Goal: Participate in discussion: Engage in conversation with other users on a specific topic

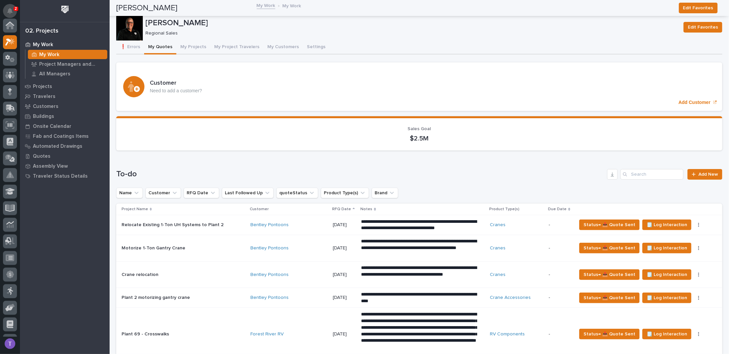
scroll to position [17, 0]
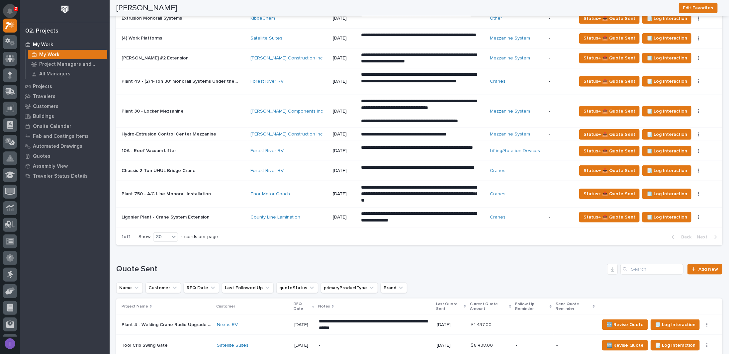
click at [10, 12] on icon "Notifications" at bounding box center [9, 11] width 5 height 6
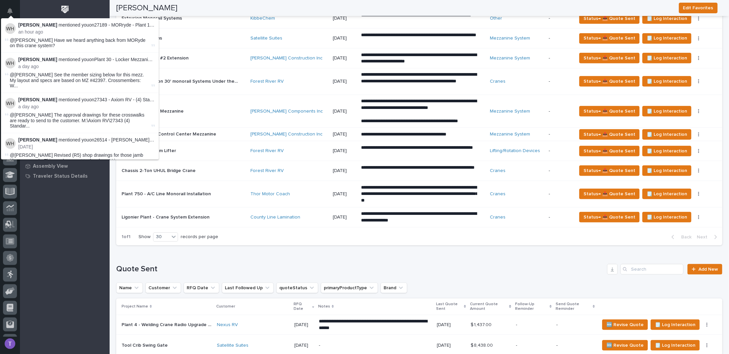
click at [12, 27] on img at bounding box center [10, 28] width 11 height 11
click at [9, 9] on icon "Notifications" at bounding box center [9, 11] width 5 height 6
click at [205, 218] on div "Ligonier Plant - Crane System Extension Ligonier Plant - Crane System Extension" at bounding box center [184, 217] width 124 height 11
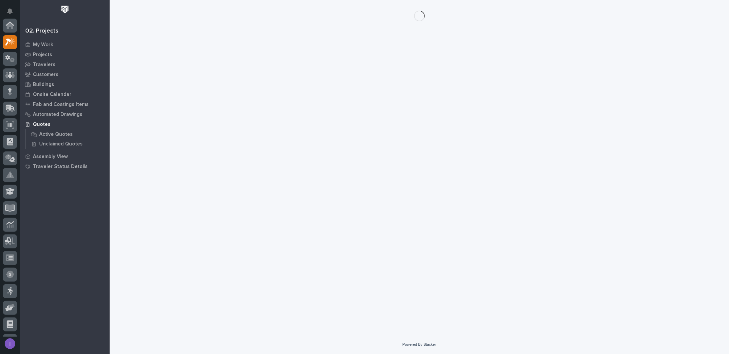
scroll to position [17, 0]
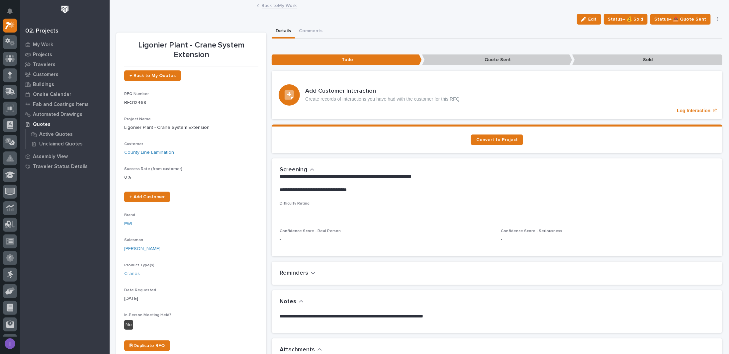
click at [265, 6] on link "Back to My Work" at bounding box center [279, 5] width 35 height 8
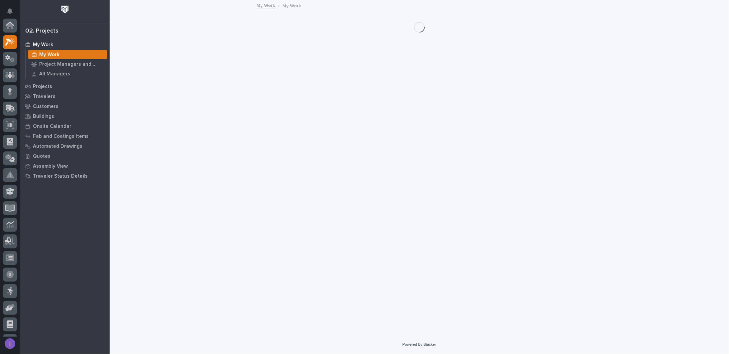
scroll to position [17, 0]
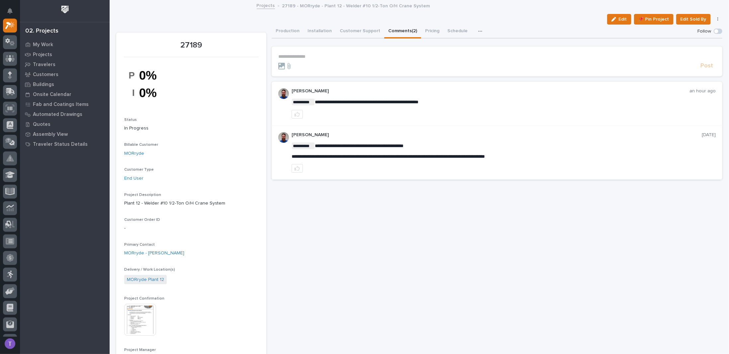
click at [396, 28] on button "Comments (2)" at bounding box center [402, 32] width 37 height 14
click at [288, 55] on p "**********" at bounding box center [496, 57] width 437 height 6
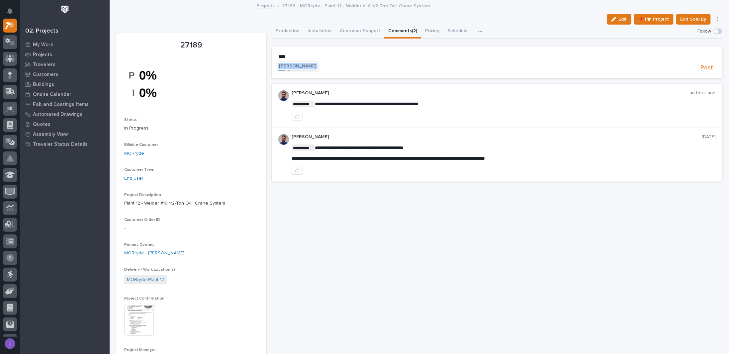
click at [296, 66] on span "[PERSON_NAME]" at bounding box center [297, 66] width 37 height 5
click at [344, 57] on p "**********" at bounding box center [496, 57] width 437 height 7
click at [701, 67] on span "Post" at bounding box center [707, 69] width 13 height 8
